Goal: Communication & Community: Ask a question

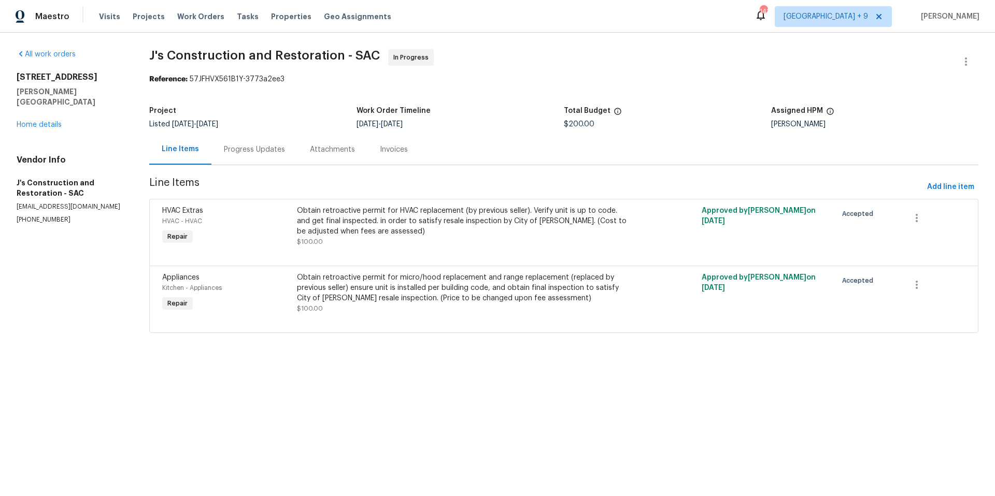
click at [264, 148] on div "Progress Updates" at bounding box center [254, 150] width 61 height 10
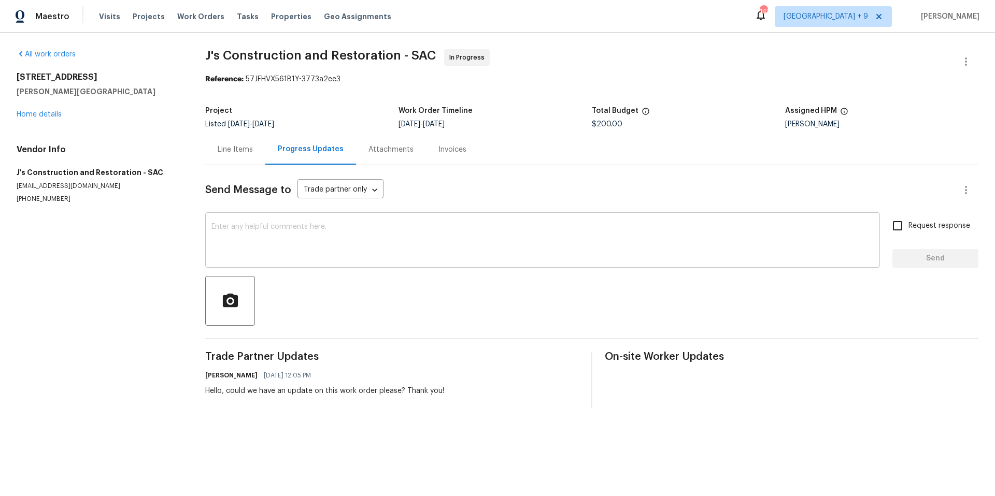
click at [315, 239] on textarea at bounding box center [542, 241] width 662 height 36
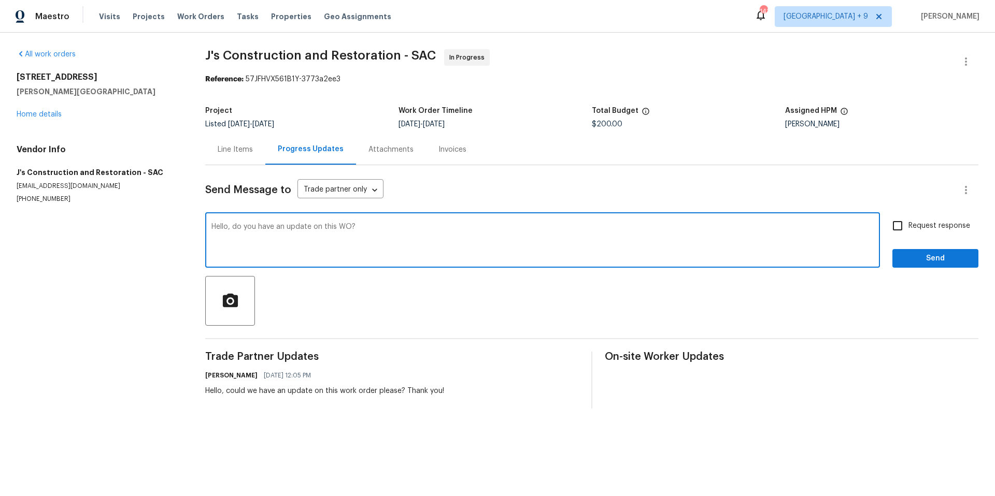
type textarea "Hello, do you have an update on this WO?"
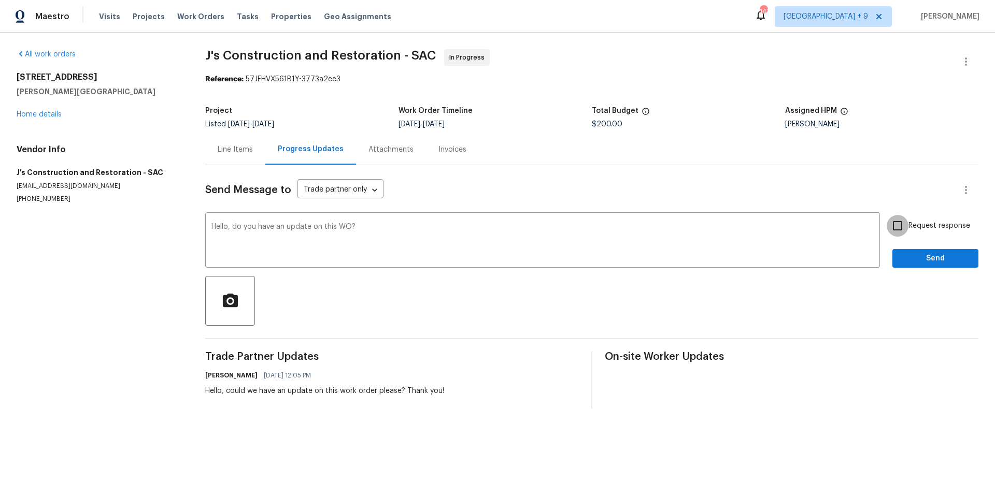
click at [891, 226] on input "Request response" at bounding box center [898, 226] width 22 height 22
checkbox input "true"
click at [919, 261] on span "Send" at bounding box center [935, 258] width 69 height 13
